Goal: Transaction & Acquisition: Purchase product/service

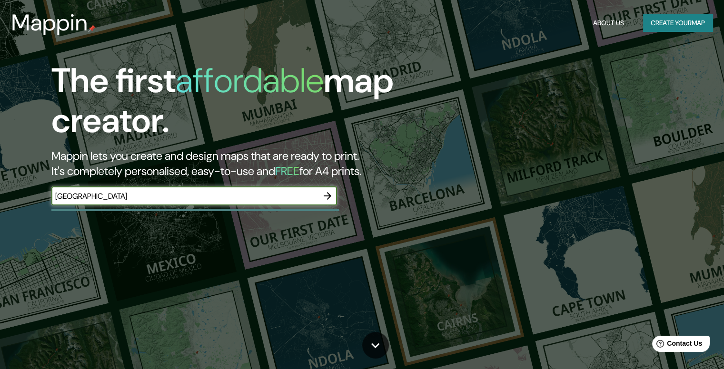
type input "[GEOGRAPHIC_DATA]"
click at [328, 198] on icon "button" at bounding box center [328, 196] width 8 height 8
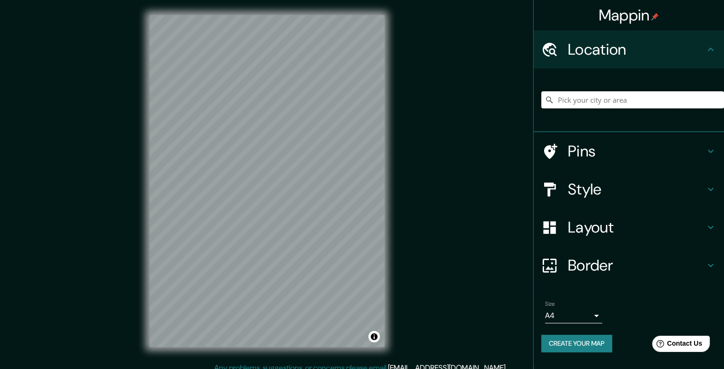
click at [580, 99] on input "Pick your city or area" at bounding box center [632, 99] width 183 height 17
type input "b"
type input "N"
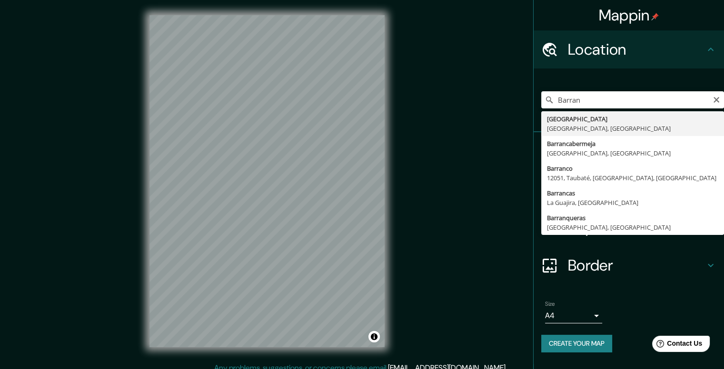
type input "[GEOGRAPHIC_DATA], [GEOGRAPHIC_DATA], [GEOGRAPHIC_DATA]"
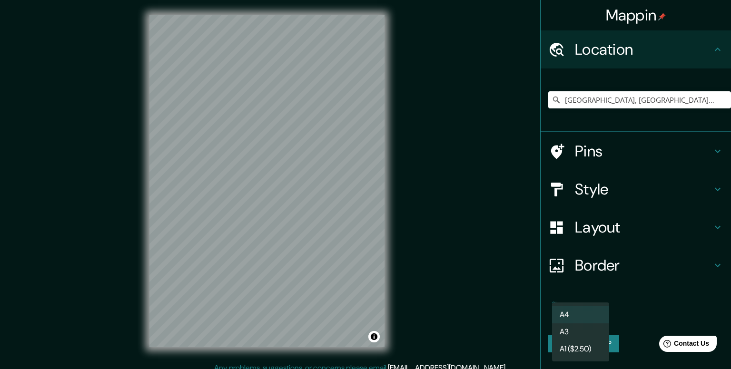
click at [575, 313] on body "Mappin Location [GEOGRAPHIC_DATA], [GEOGRAPHIC_DATA], [GEOGRAPHIC_DATA] Pins St…" at bounding box center [365, 184] width 731 height 369
click at [584, 334] on li "A3" at bounding box center [580, 332] width 57 height 17
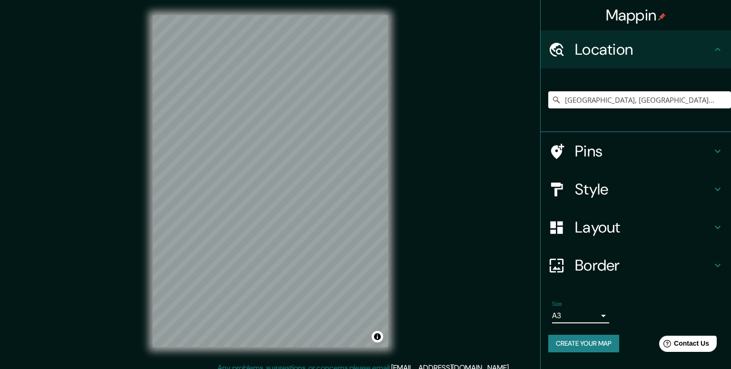
click at [585, 323] on body "Mappin Location [GEOGRAPHIC_DATA], [GEOGRAPHIC_DATA], [GEOGRAPHIC_DATA] Pins St…" at bounding box center [365, 184] width 731 height 369
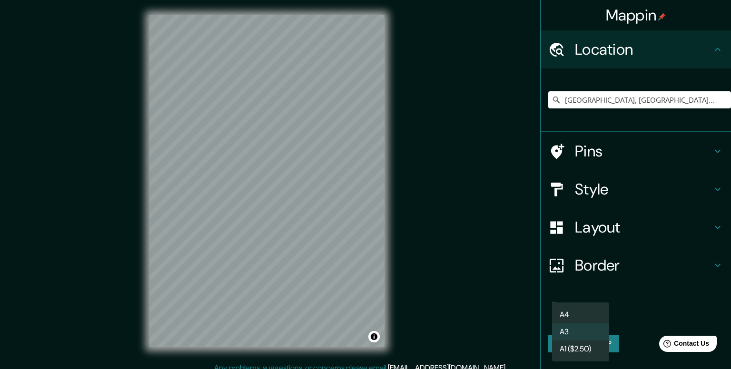
click at [585, 349] on li "A1 ($2.50)" at bounding box center [580, 349] width 57 height 17
click at [573, 312] on body "Mappin Location [GEOGRAPHIC_DATA], [GEOGRAPHIC_DATA], [GEOGRAPHIC_DATA] Pins St…" at bounding box center [365, 184] width 731 height 369
click at [571, 328] on li "A3" at bounding box center [580, 332] width 57 height 17
type input "a4"
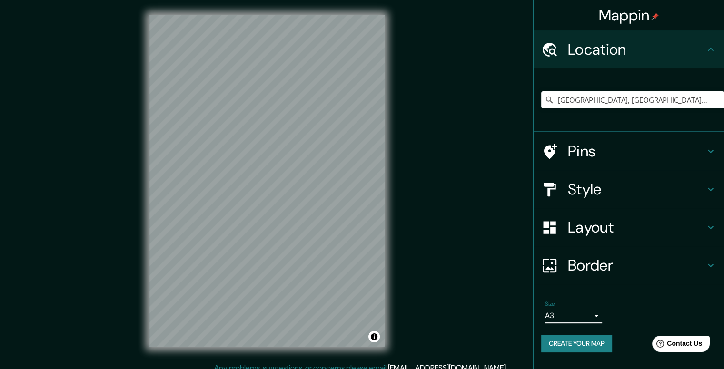
click at [548, 259] on icon at bounding box center [550, 265] width 14 height 14
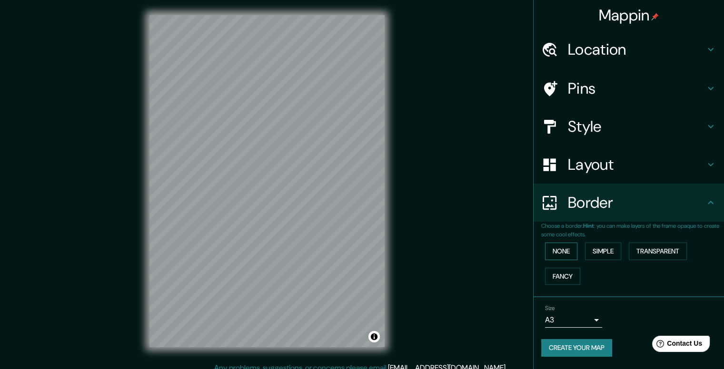
click at [567, 253] on button "None" at bounding box center [561, 252] width 32 height 18
click at [593, 254] on button "Simple" at bounding box center [603, 252] width 36 height 18
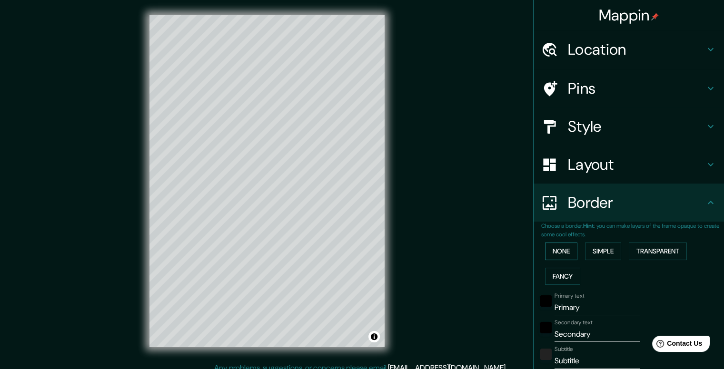
click at [555, 255] on button "None" at bounding box center [561, 252] width 32 height 18
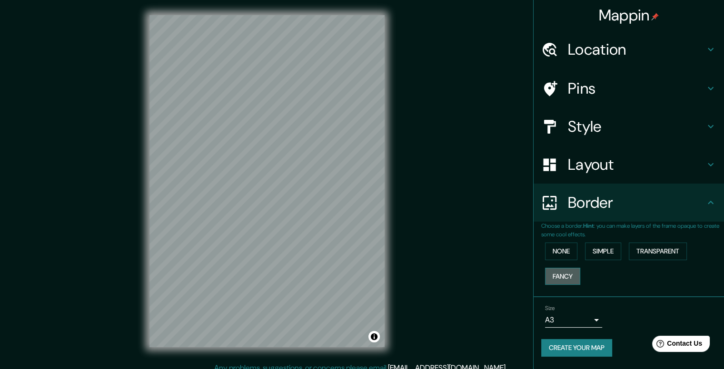
click at [559, 274] on button "Fancy" at bounding box center [562, 277] width 35 height 18
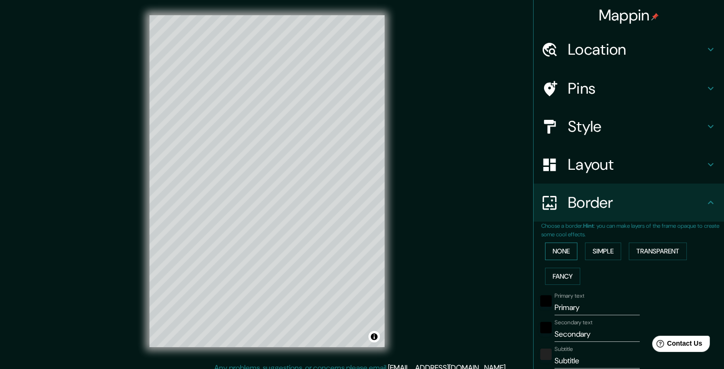
click at [554, 249] on button "None" at bounding box center [561, 252] width 32 height 18
